Goal: Task Accomplishment & Management: Use online tool/utility

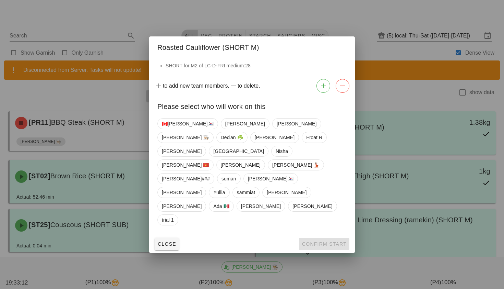
scroll to position [155, 0]
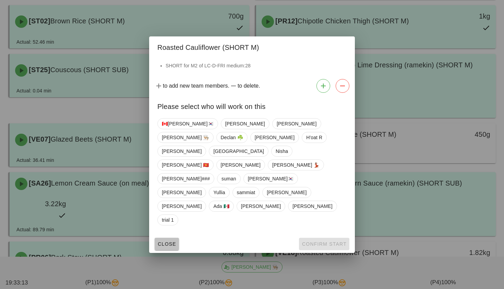
click at [171, 241] on span "Close" at bounding box center [167, 243] width 19 height 5
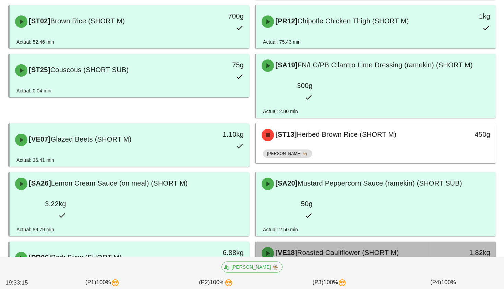
click at [290, 243] on div "[VE18] Roasted Cauliflower (SHORT M)" at bounding box center [347, 253] width 178 height 21
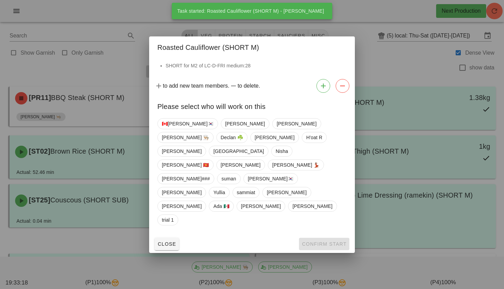
click at [179, 235] on div "Close Confirm Start" at bounding box center [252, 244] width 206 height 18
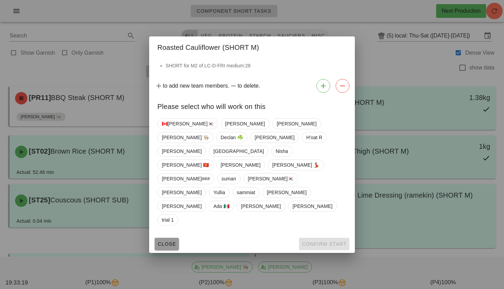
click at [175, 241] on span "Close" at bounding box center [167, 243] width 19 height 5
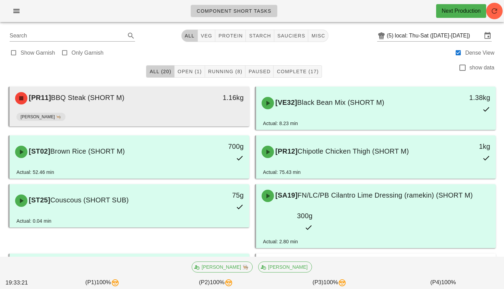
click at [211, 107] on div "1.16kg" at bounding box center [218, 98] width 59 height 21
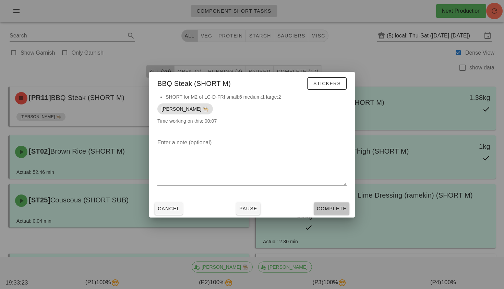
click at [337, 206] on span "Complete" at bounding box center [332, 208] width 30 height 5
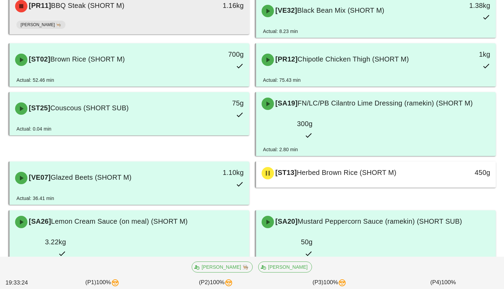
scroll to position [141, 0]
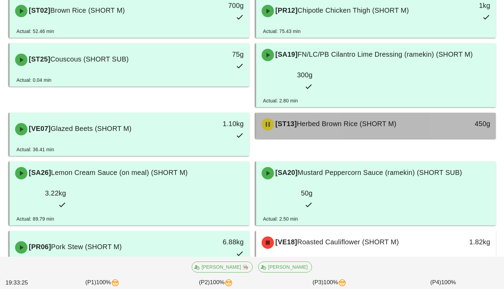
click at [355, 114] on div "[ST13] Herbed Brown Rice (SHORT M)" at bounding box center [347, 124] width 178 height 21
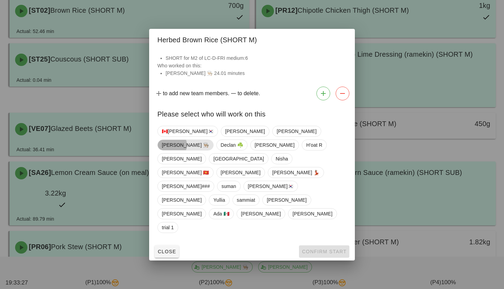
click at [209, 150] on span "[PERSON_NAME] 👨🏼‍🍳" at bounding box center [185, 145] width 47 height 10
click at [332, 248] on span "Confirm Start" at bounding box center [324, 250] width 45 height 5
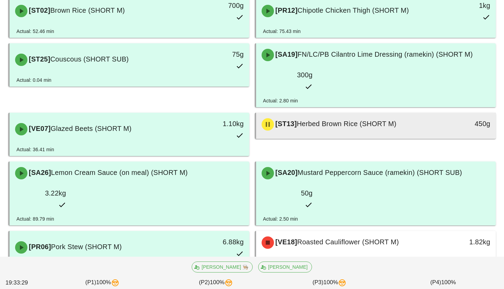
click at [348, 114] on div "[ST13] Herbed Brown Rice (SHORT M)" at bounding box center [347, 124] width 178 height 21
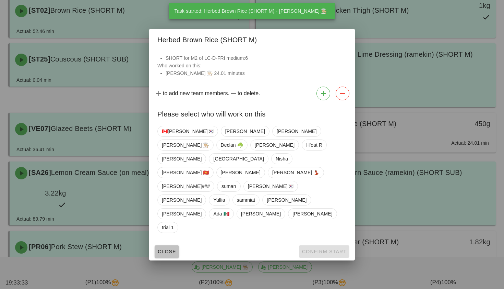
click at [160, 248] on span "Close" at bounding box center [167, 250] width 19 height 5
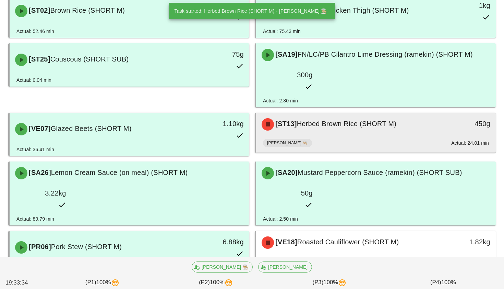
click at [342, 136] on div "[PERSON_NAME] 👨🏼‍🍳 Actual: 24.01 min" at bounding box center [376, 144] width 226 height 16
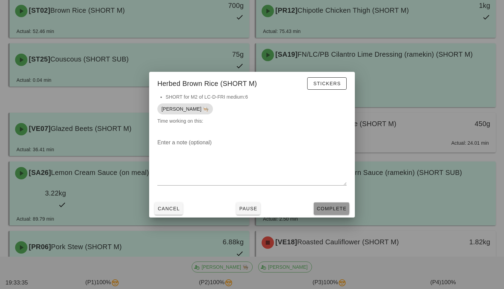
click at [335, 208] on span "Complete" at bounding box center [332, 208] width 30 height 5
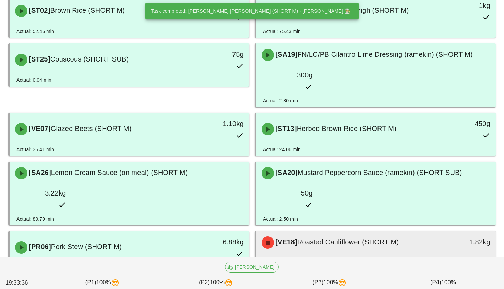
click at [335, 232] on div "[VE18] Roasted Cauliflower (SHORT M)" at bounding box center [347, 242] width 178 height 21
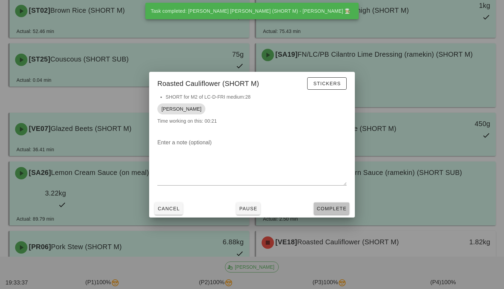
click at [333, 209] on span "Complete" at bounding box center [332, 208] width 30 height 5
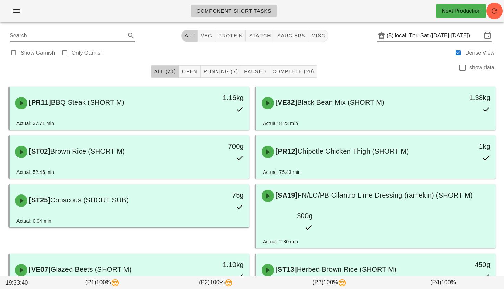
scroll to position [2, 0]
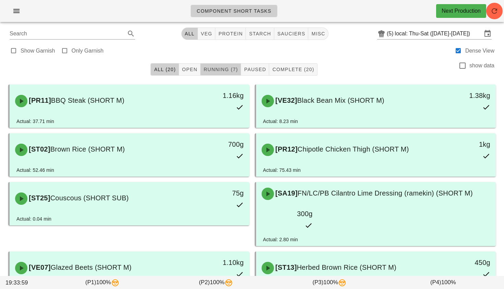
click at [210, 67] on span "Running (7)" at bounding box center [221, 69] width 35 height 5
